Goal: Information Seeking & Learning: Learn about a topic

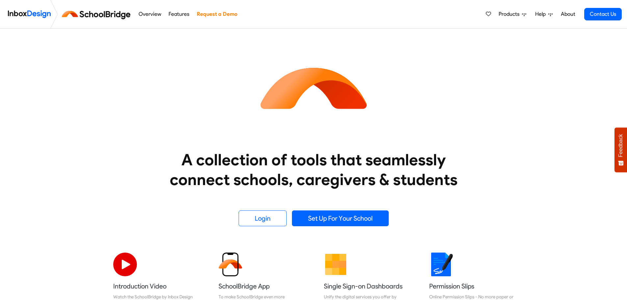
click at [150, 12] on link "Overview" at bounding box center [150, 14] width 26 height 13
click at [180, 13] on link "Features" at bounding box center [179, 14] width 24 height 13
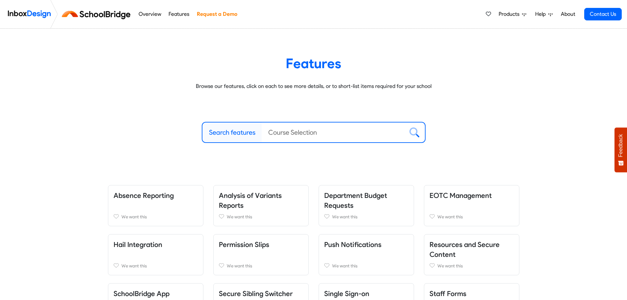
scroll to position [66, 0]
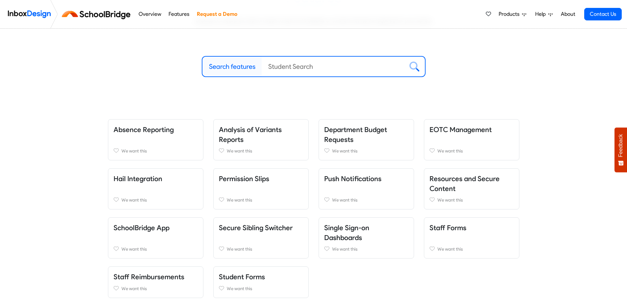
click at [180, 14] on link "Features" at bounding box center [179, 14] width 24 height 13
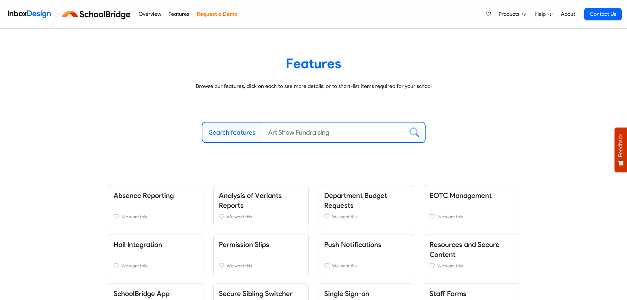
click at [330, 133] on input "Search features" at bounding box center [333, 132] width 142 height 20
click at [240, 132] on label "Search features" at bounding box center [232, 132] width 46 height 10
click at [262, 132] on input "Search features" at bounding box center [333, 132] width 142 height 20
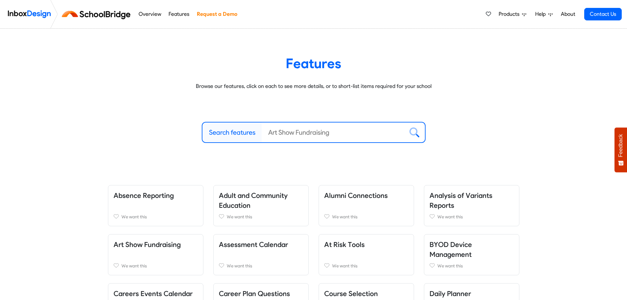
click at [251, 131] on label "Search features" at bounding box center [232, 132] width 46 height 10
click at [262, 131] on input "Search features" at bounding box center [333, 132] width 142 height 20
click at [333, 129] on input "Search features" at bounding box center [333, 132] width 142 height 20
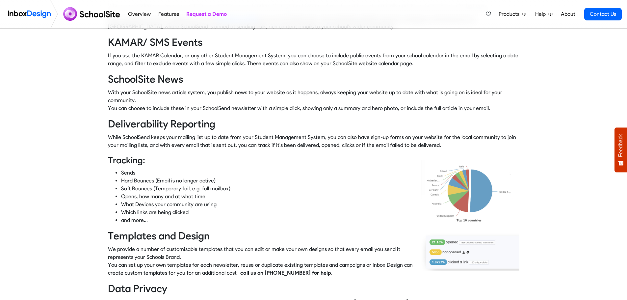
scroll to position [263, 0]
